Goal: Information Seeking & Learning: Learn about a topic

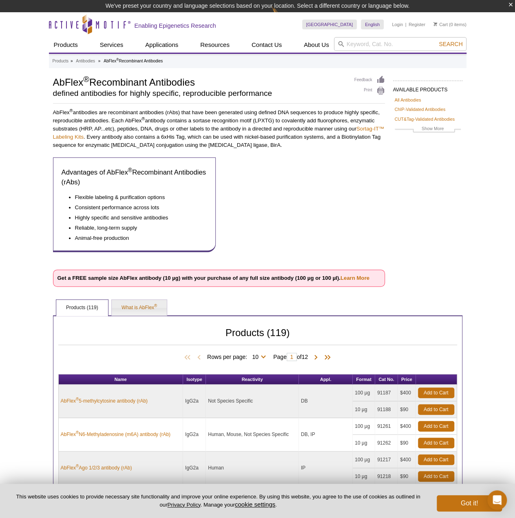
scroll to position [163, 0]
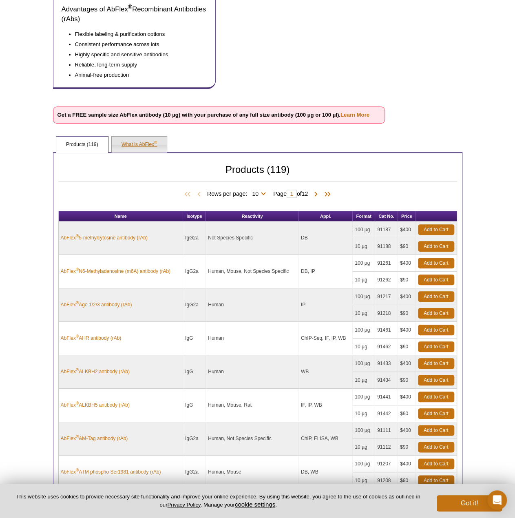
click at [143, 143] on link "What is AbFlex ®" at bounding box center [139, 145] width 55 height 16
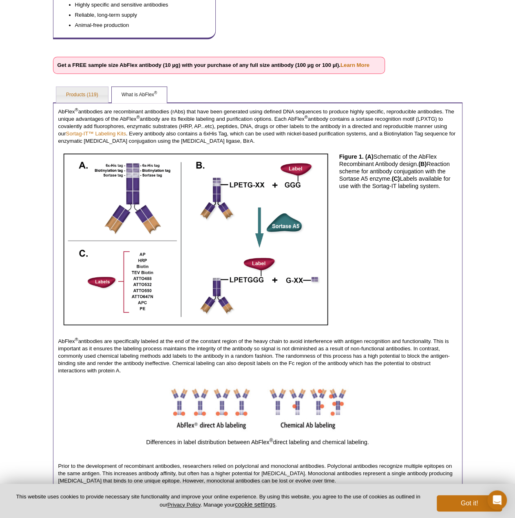
scroll to position [0, 0]
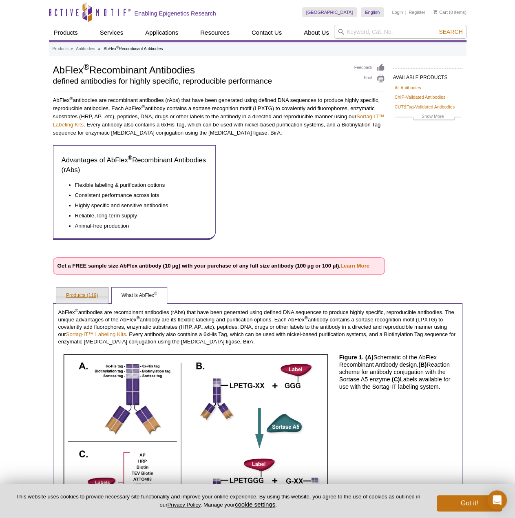
click at [84, 295] on link "Products (119)" at bounding box center [82, 295] width 52 height 16
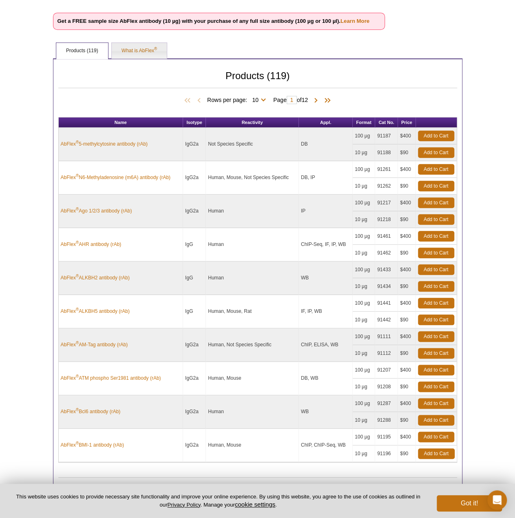
scroll to position [324, 0]
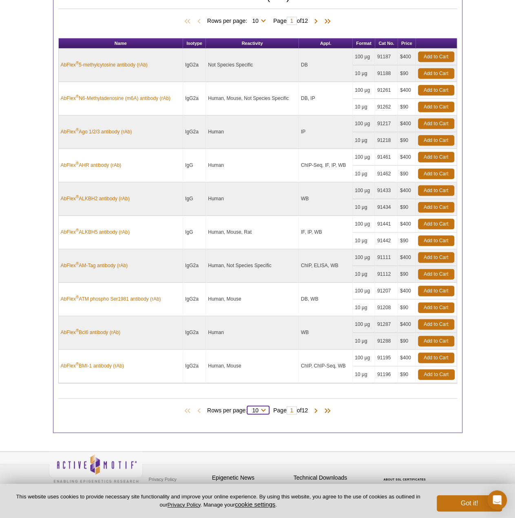
click at [259, 408] on select "10 25 50 100 All" at bounding box center [255, 411] width 16 height 7
select select "119"
click at [248, 408] on select "10 25 50 100 All" at bounding box center [255, 411] width 16 height 7
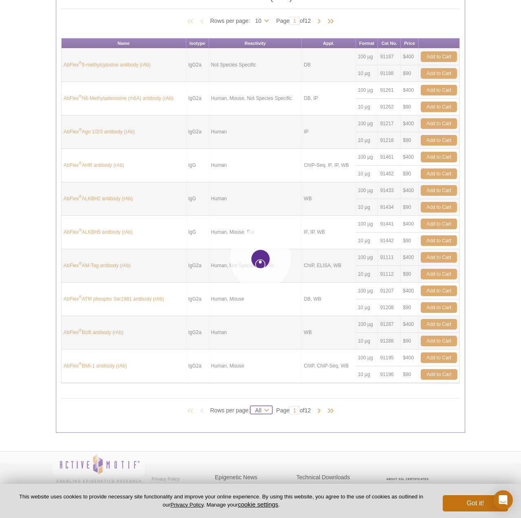
select select "119"
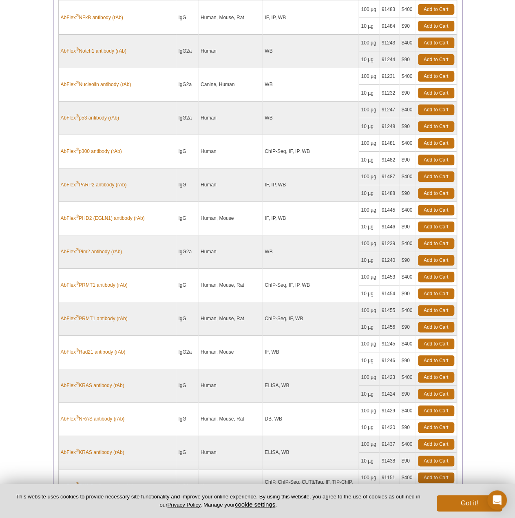
scroll to position [3300, 0]
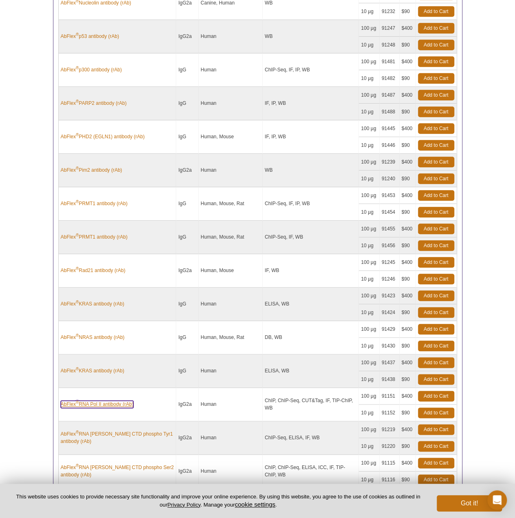
click at [119, 400] on link "AbFlex ® RNA Pol II antibody (rAb)" at bounding box center [97, 403] width 73 height 7
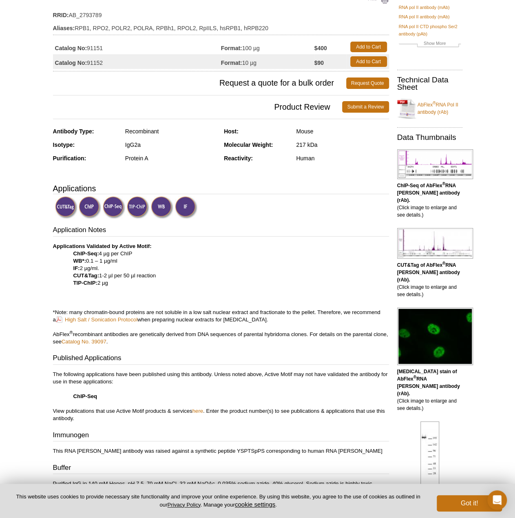
scroll to position [163, 0]
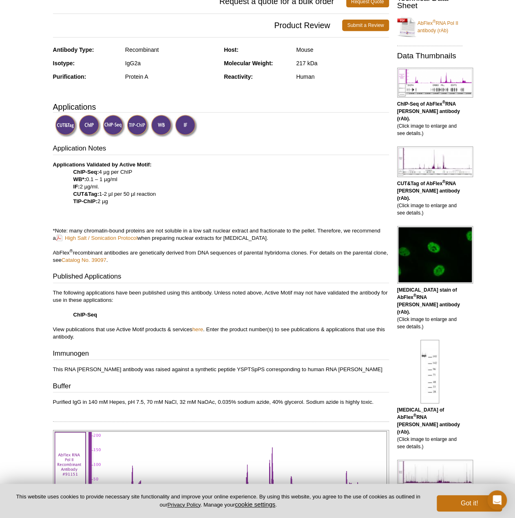
click at [216, 165] on p "Applications Validated by Active Motif: ChIP-Seq: 4 µg per ChIP WB*: 0.1 – 1 µg…" at bounding box center [221, 212] width 336 height 103
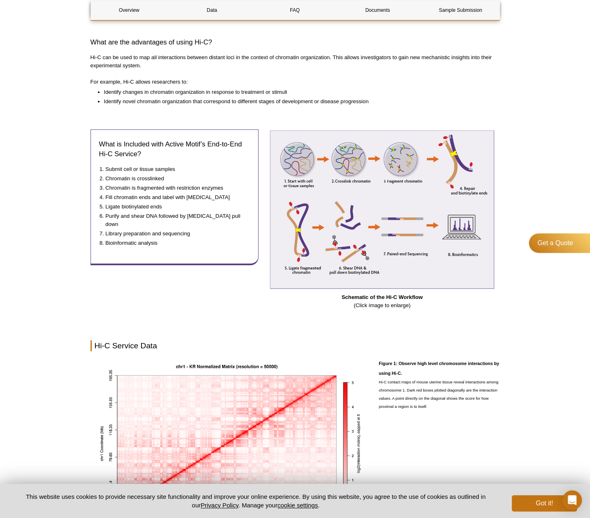
scroll to position [408, 0]
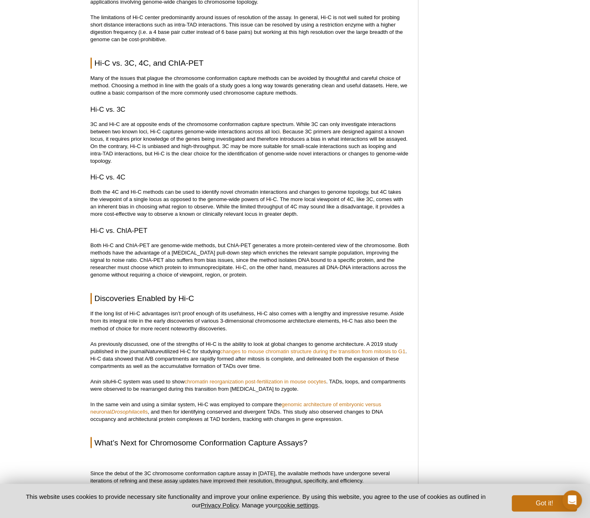
scroll to position [2364, 0]
